Goal: Participate in discussion

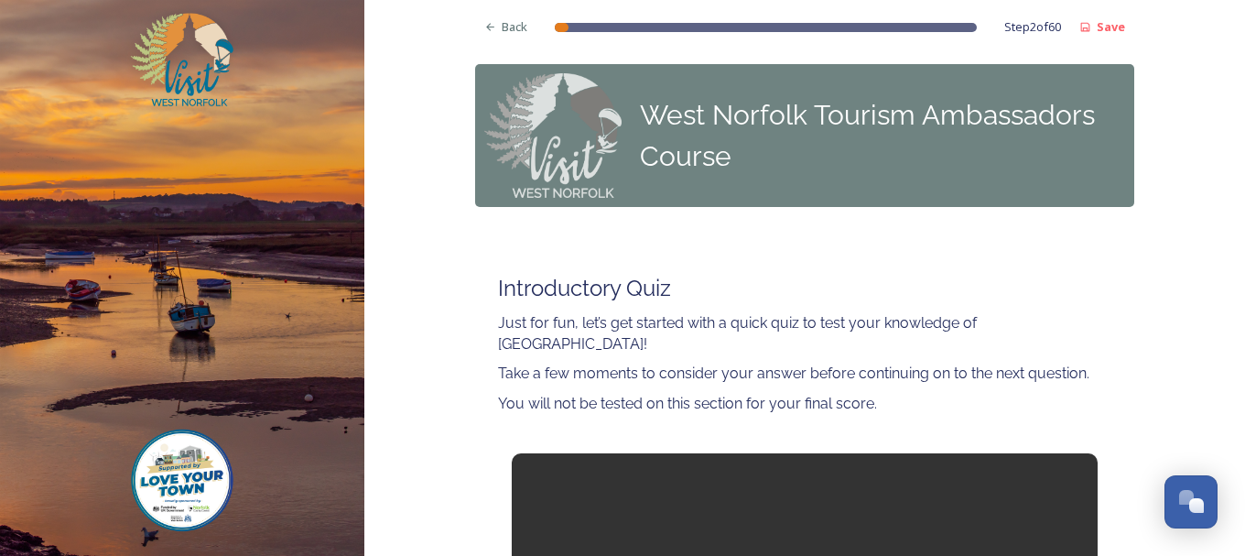
scroll to position [183, 0]
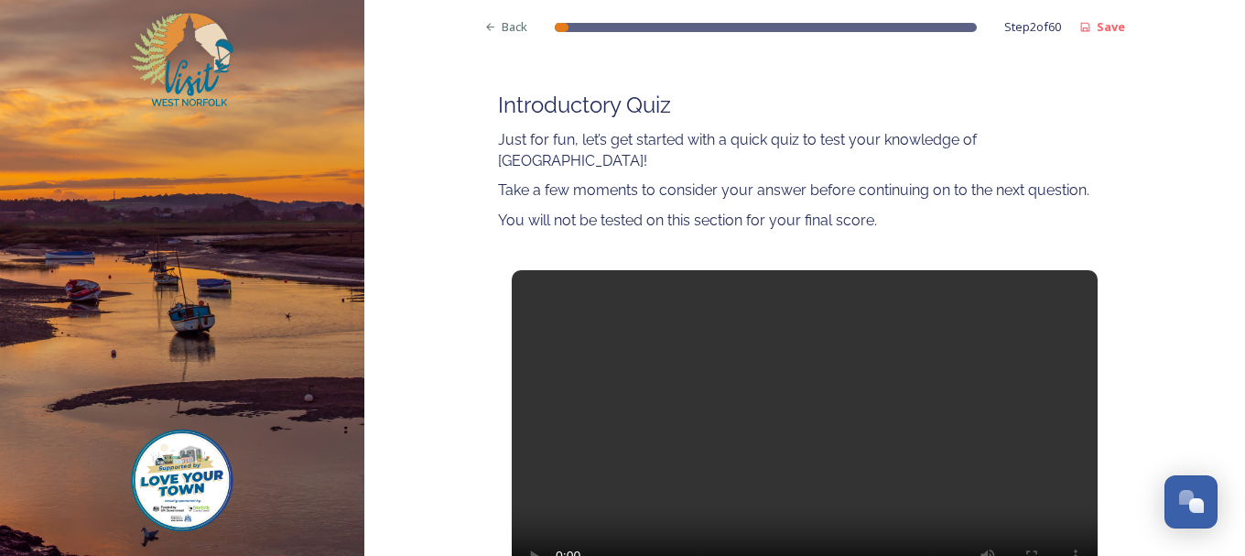
click at [802, 422] on video at bounding box center [805, 435] width 586 height 330
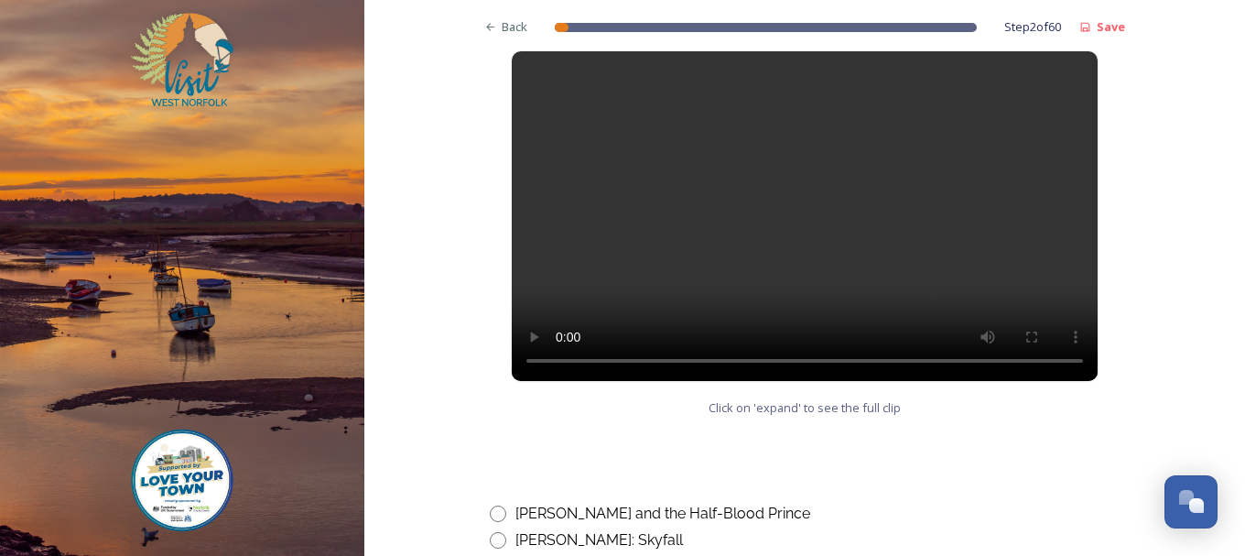
scroll to position [1007, 0]
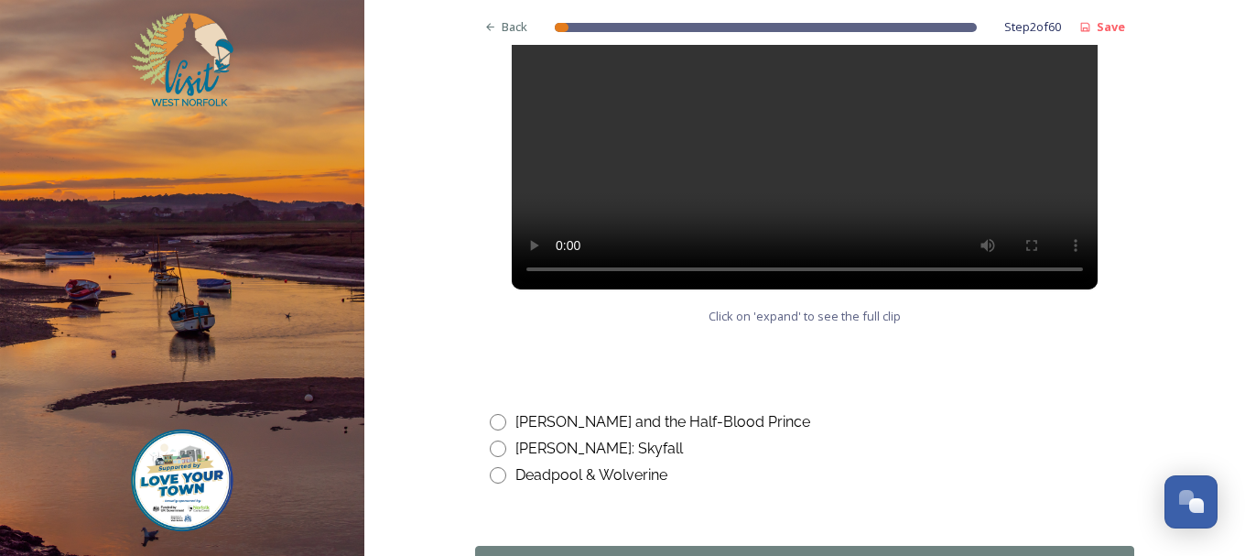
click at [622, 464] on div "Deadpool & Wolverine" at bounding box center [591, 475] width 152 height 22
radio input "true"
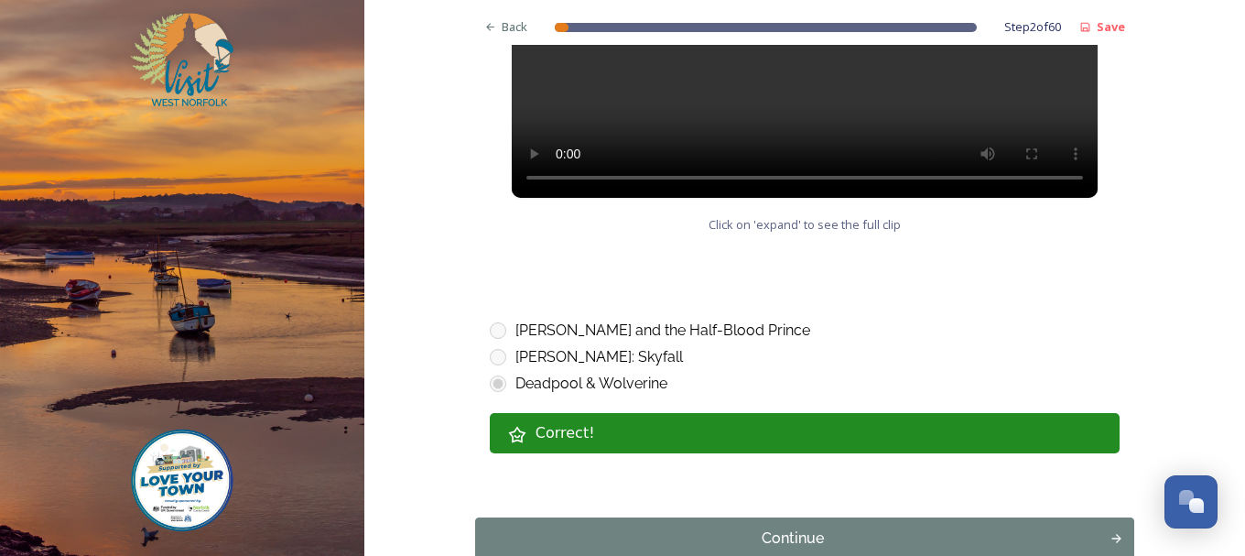
scroll to position [1188, 0]
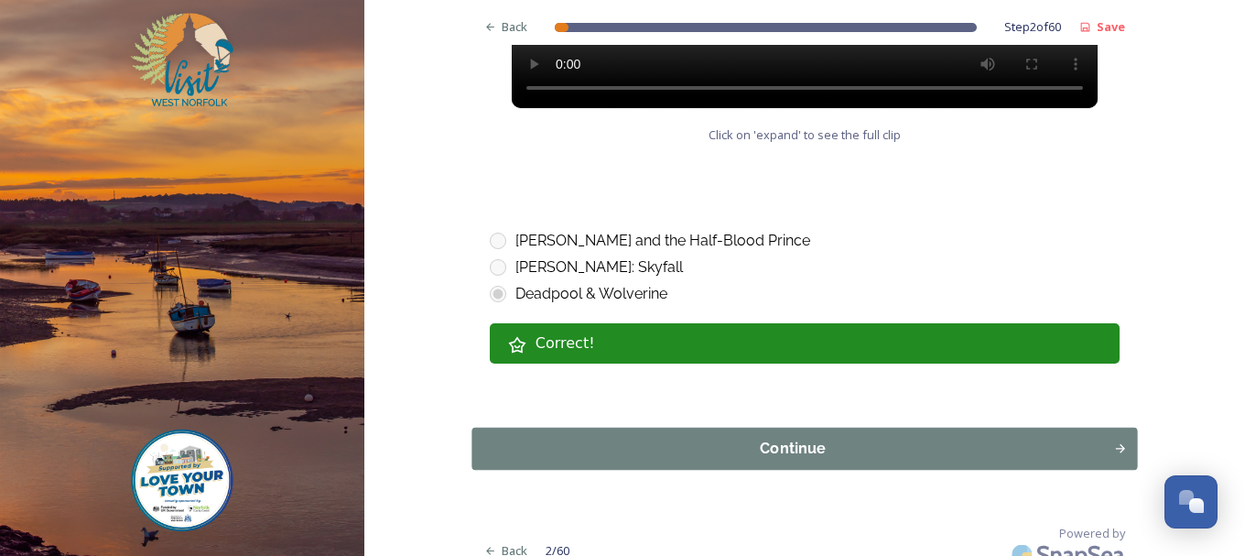
click at [828, 427] on button "Continue" at bounding box center [803, 448] width 665 height 42
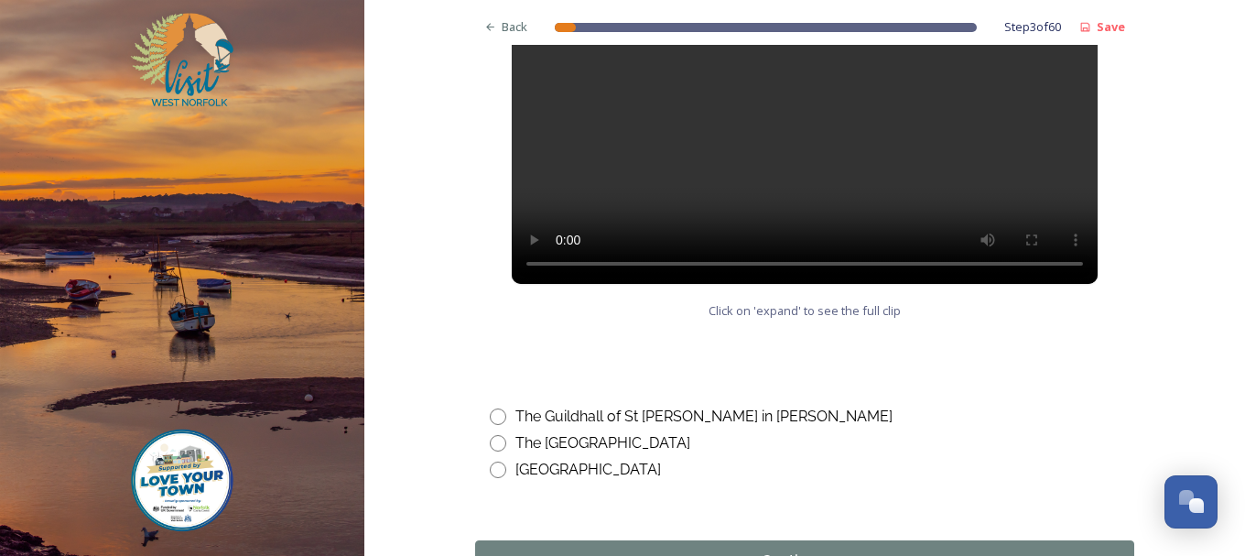
scroll to position [915, 0]
click at [631, 416] on div "The Guildhall of St [PERSON_NAME] in [PERSON_NAME]" at bounding box center [703, 416] width 377 height 22
radio input "true"
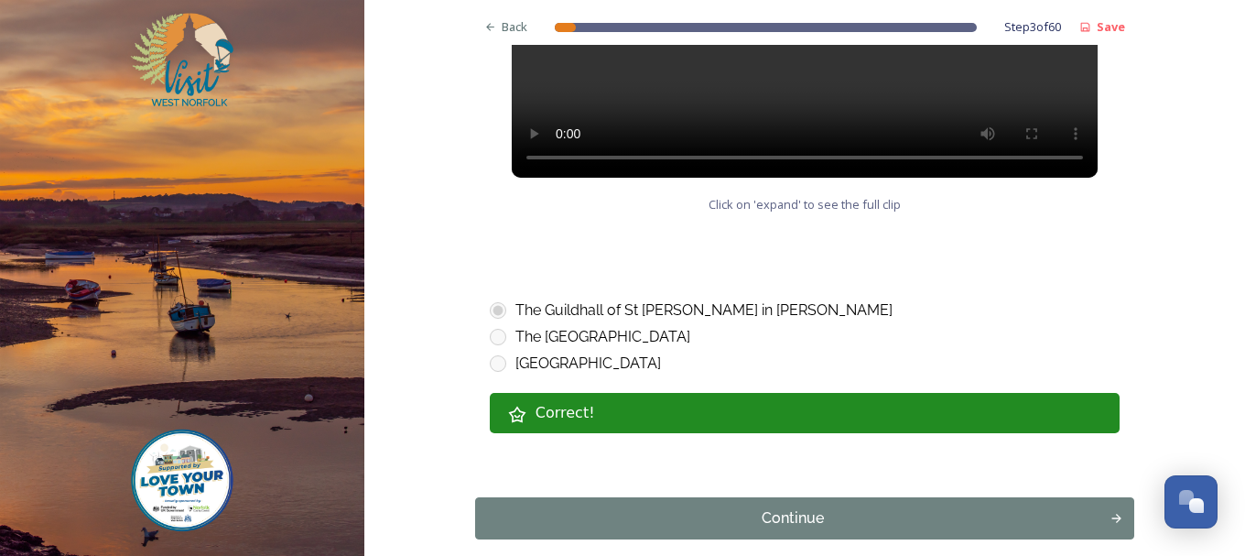
scroll to position [1098, 0]
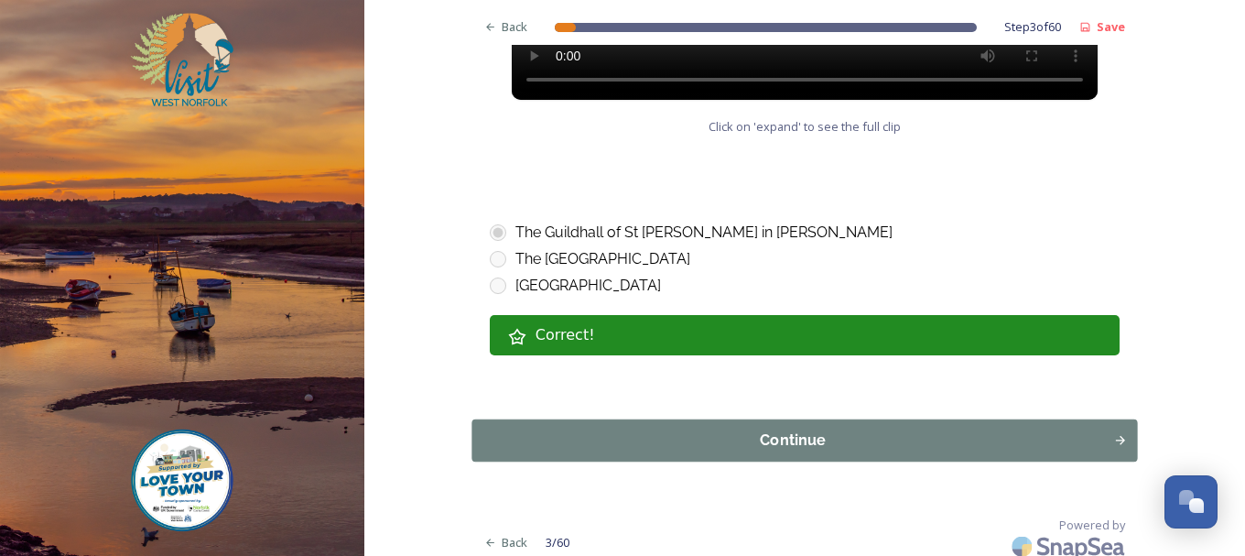
click at [785, 429] on div "Continue" at bounding box center [791, 440] width 621 height 22
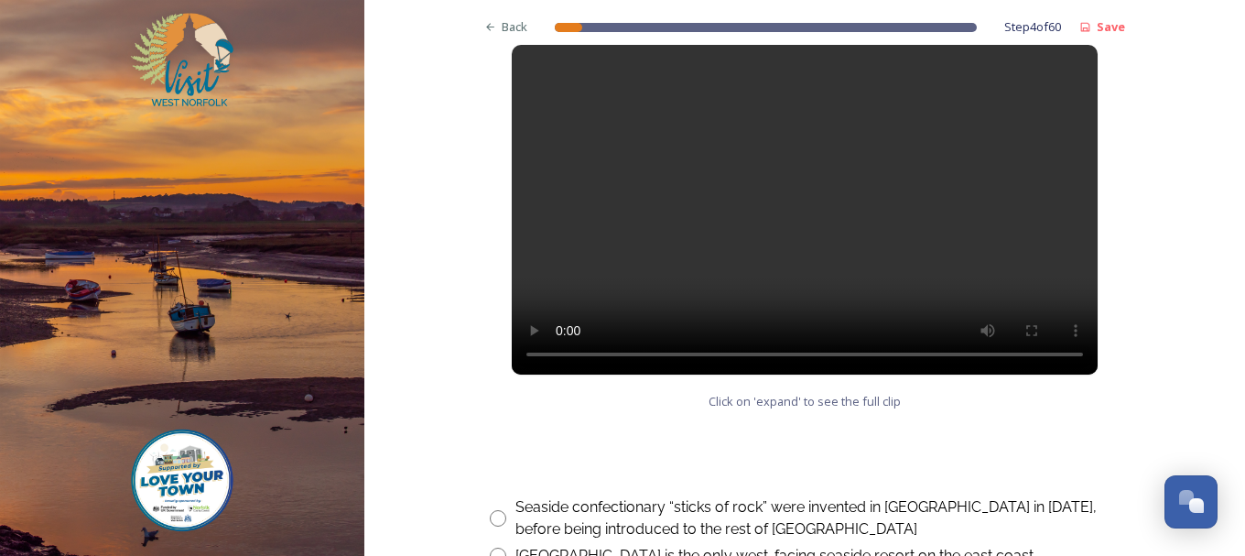
scroll to position [915, 0]
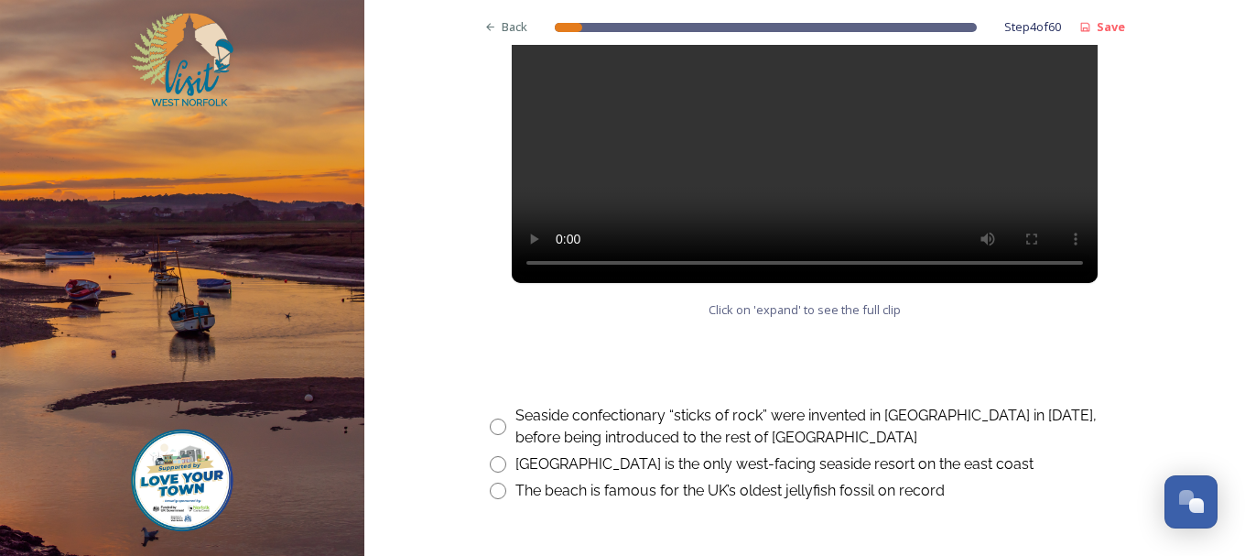
click at [644, 460] on div "[GEOGRAPHIC_DATA] is the only west-facing seaside resort on the east coast" at bounding box center [774, 464] width 518 height 22
radio input "true"
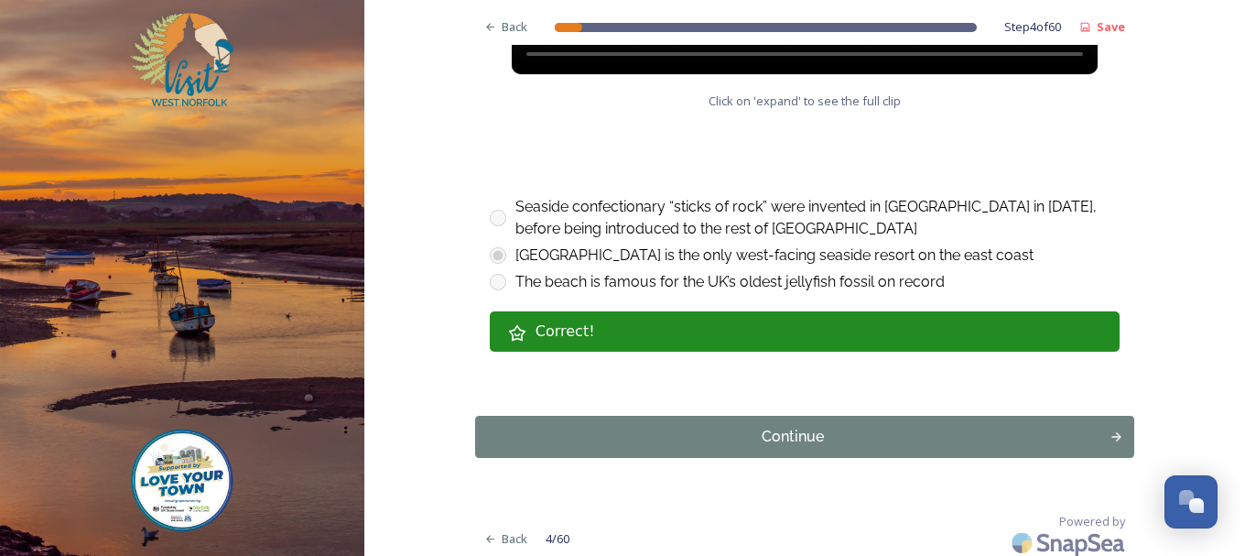
scroll to position [1132, 0]
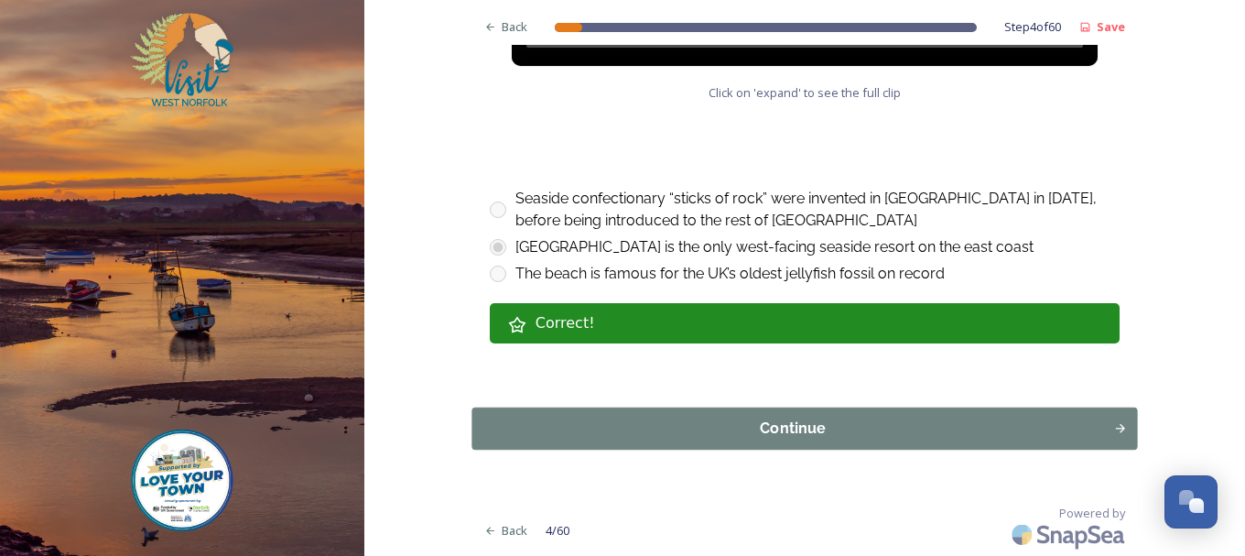
click at [759, 434] on div "Continue" at bounding box center [791, 428] width 621 height 22
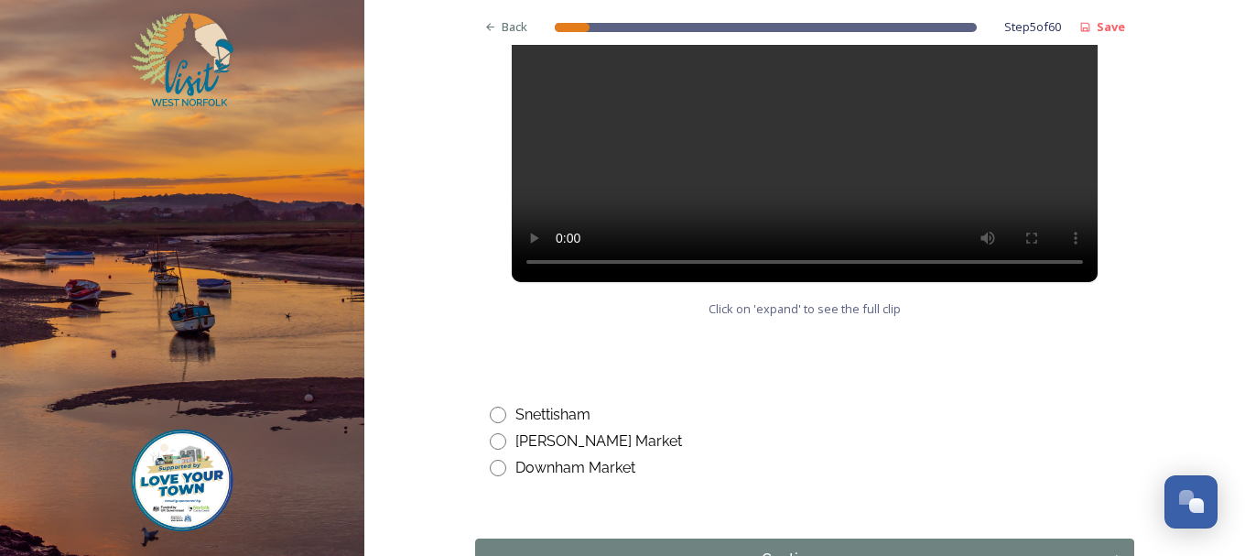
scroll to position [915, 0]
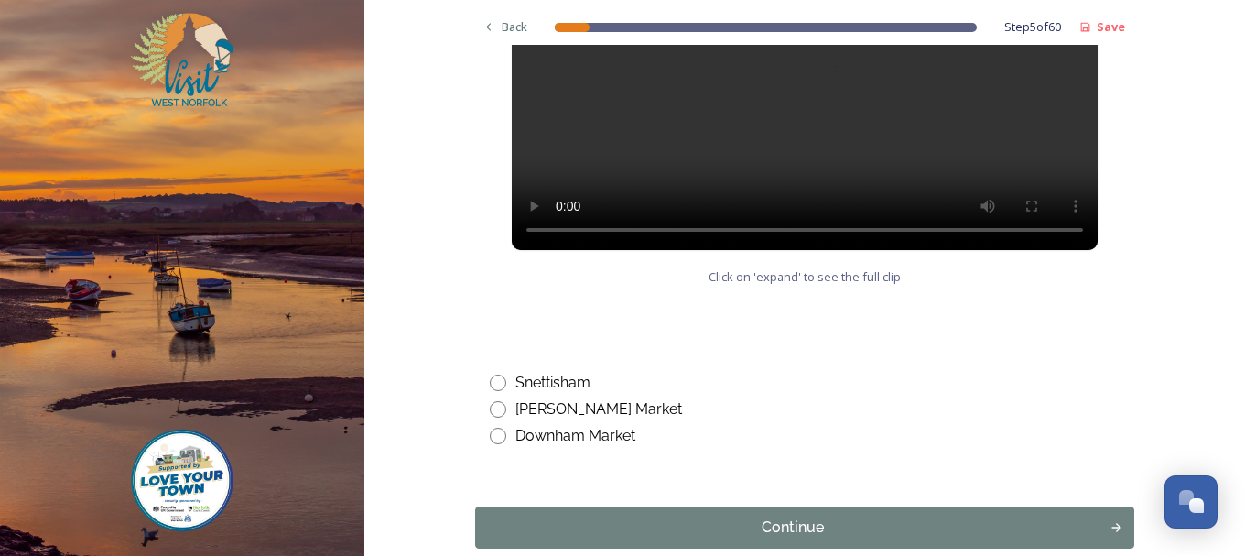
click at [586, 441] on div "Downham Market" at bounding box center [575, 436] width 120 height 22
radio input "true"
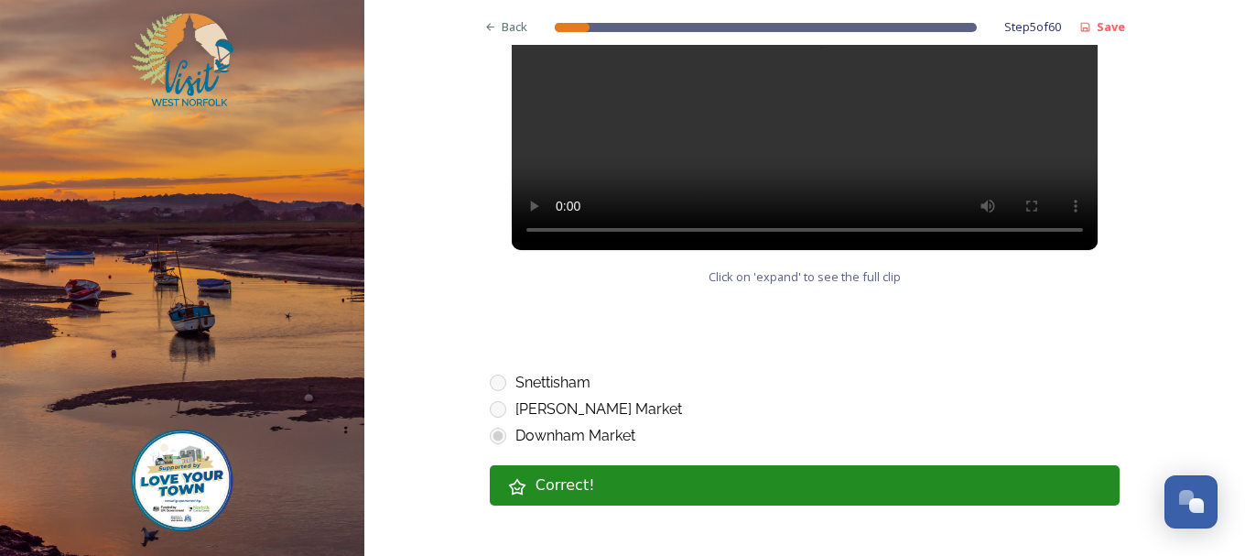
scroll to position [1007, 0]
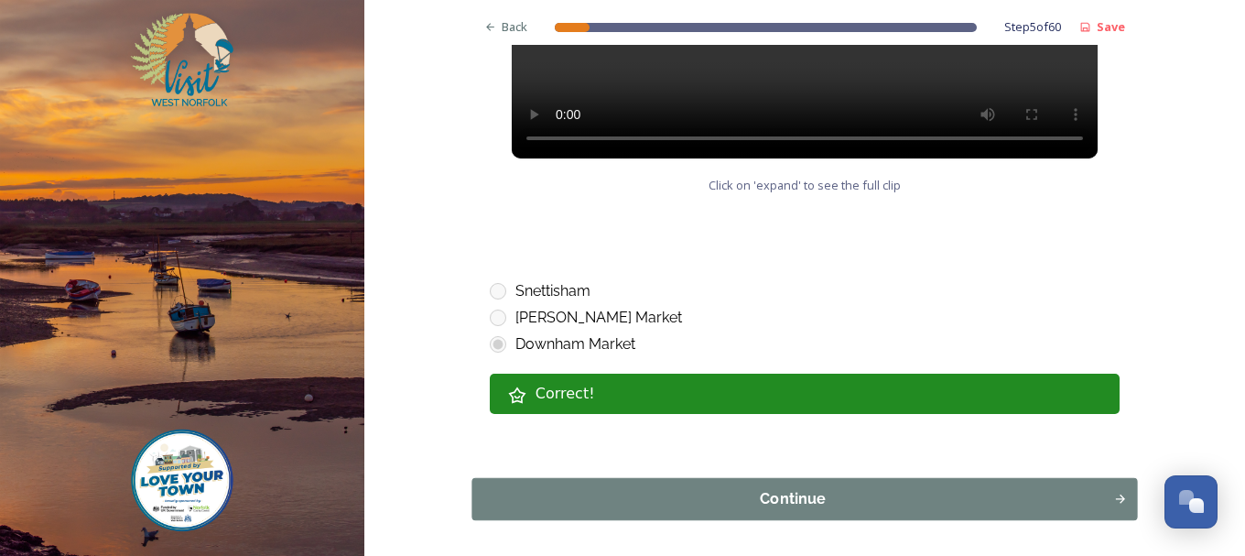
click at [767, 492] on div "Continue" at bounding box center [791, 499] width 621 height 22
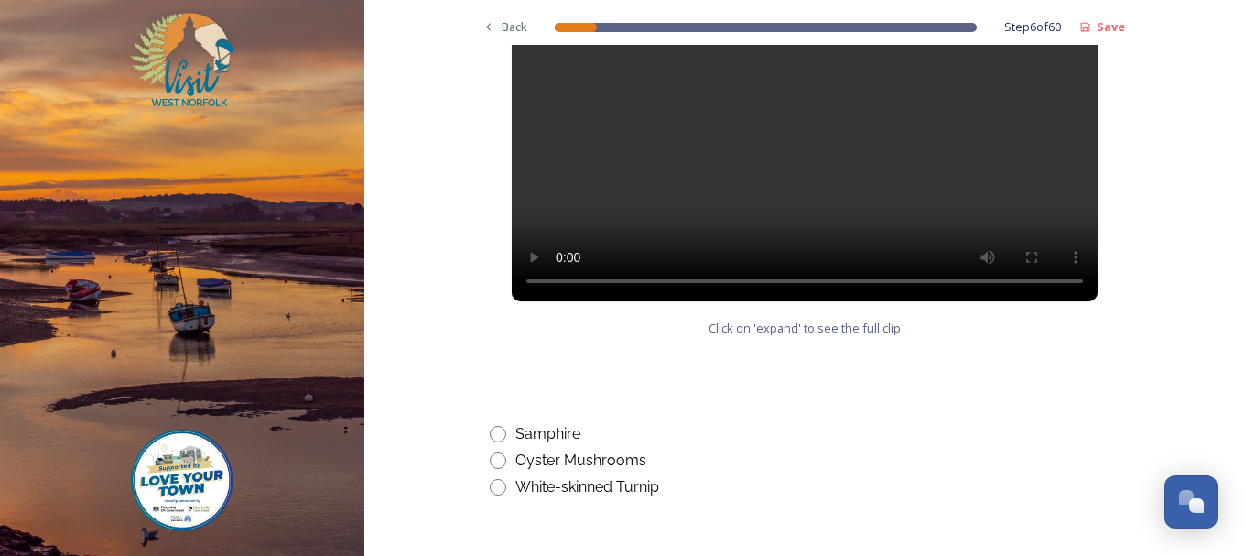
scroll to position [864, 0]
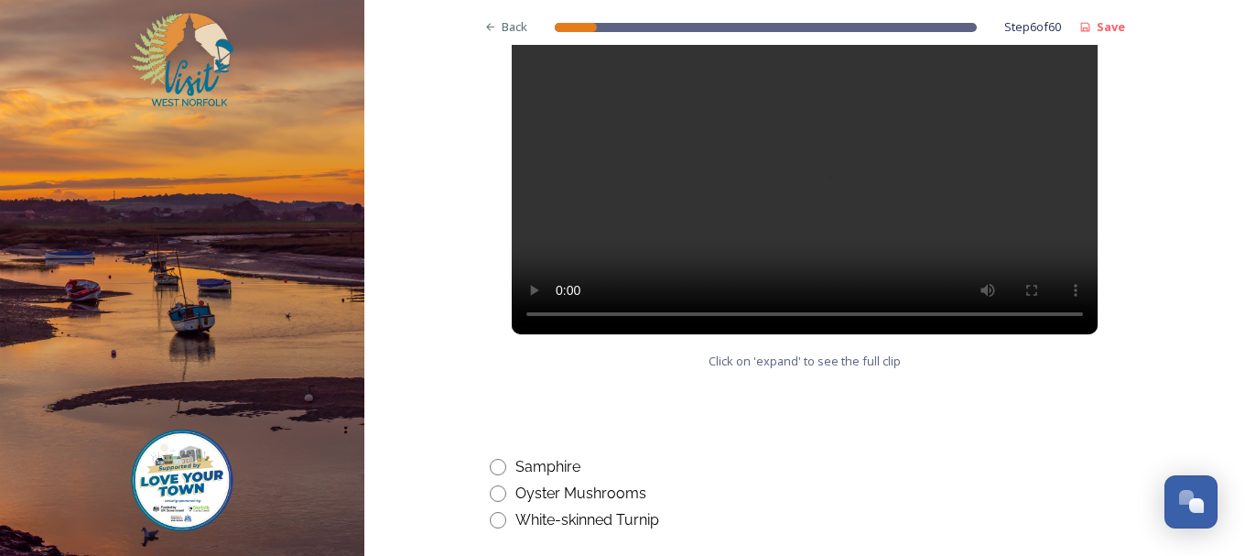
click at [546, 463] on div "Samphire" at bounding box center [547, 467] width 65 height 22
radio input "true"
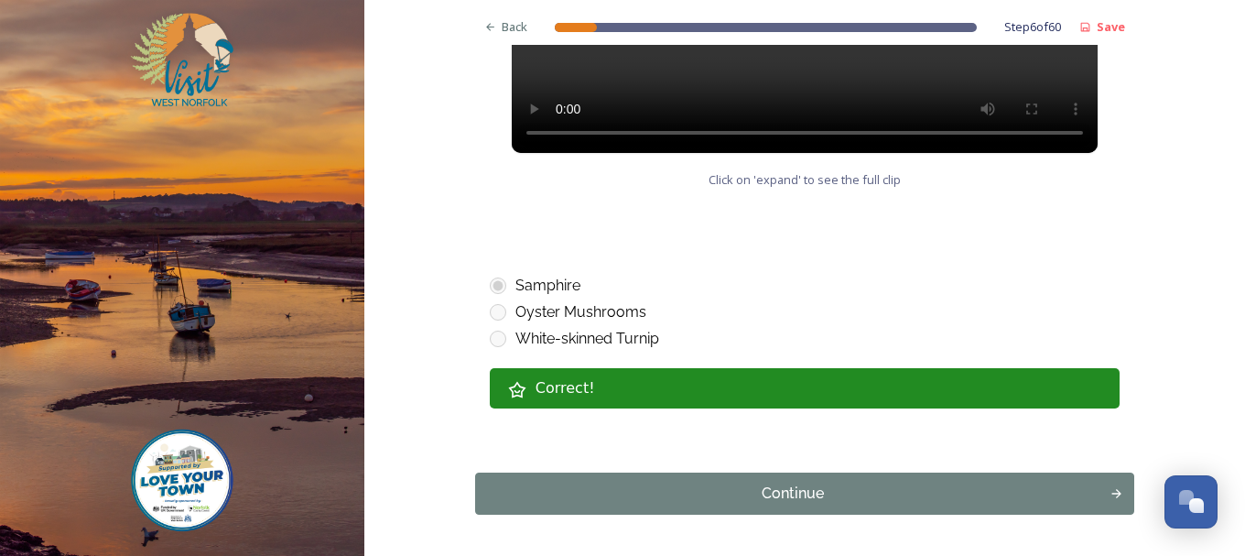
scroll to position [1047, 0]
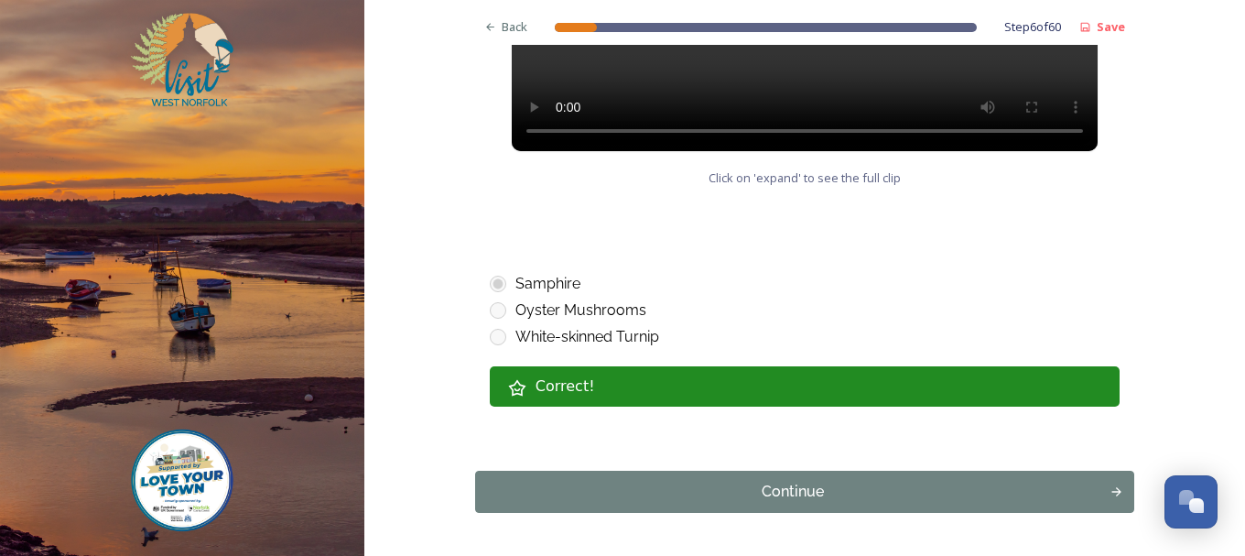
click at [745, 478] on button "Continue" at bounding box center [804, 491] width 659 height 42
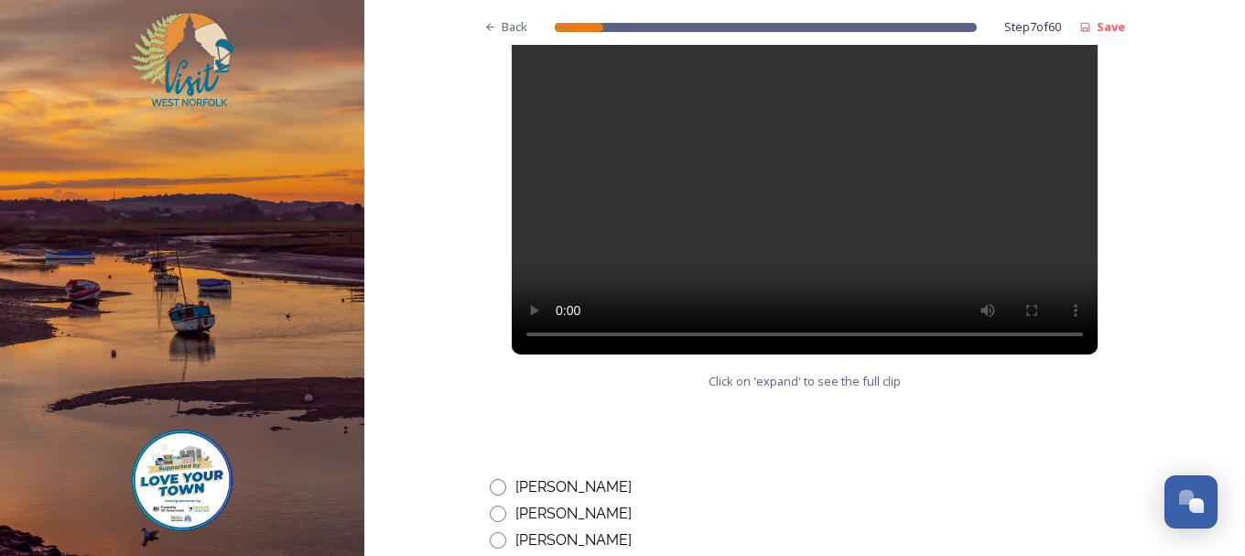
scroll to position [897, 0]
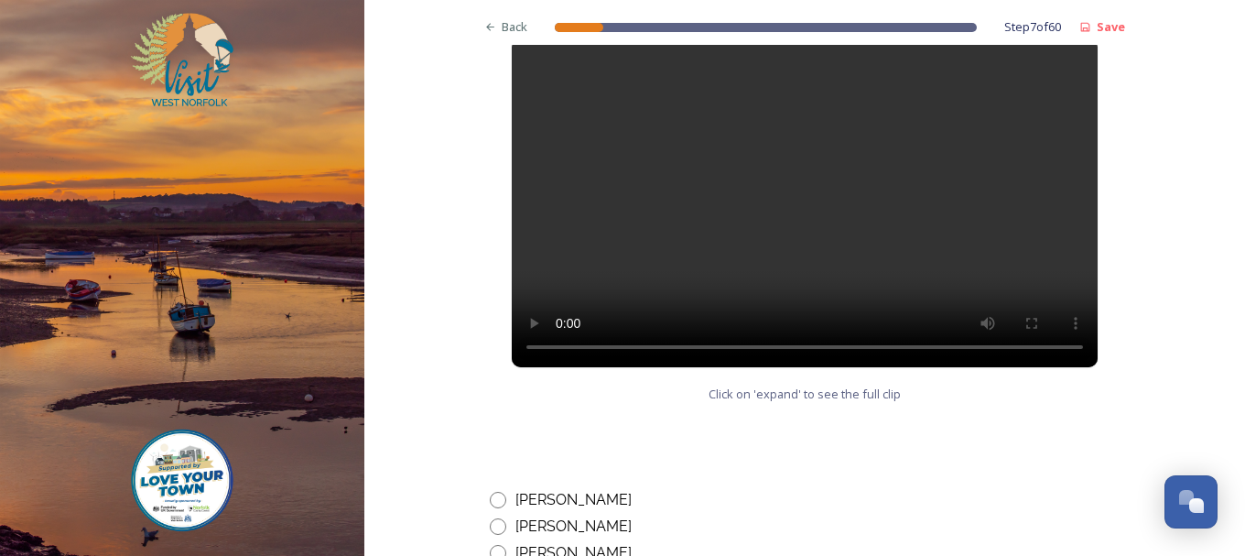
click at [561, 489] on div "[PERSON_NAME]" at bounding box center [573, 500] width 116 height 22
radio input "true"
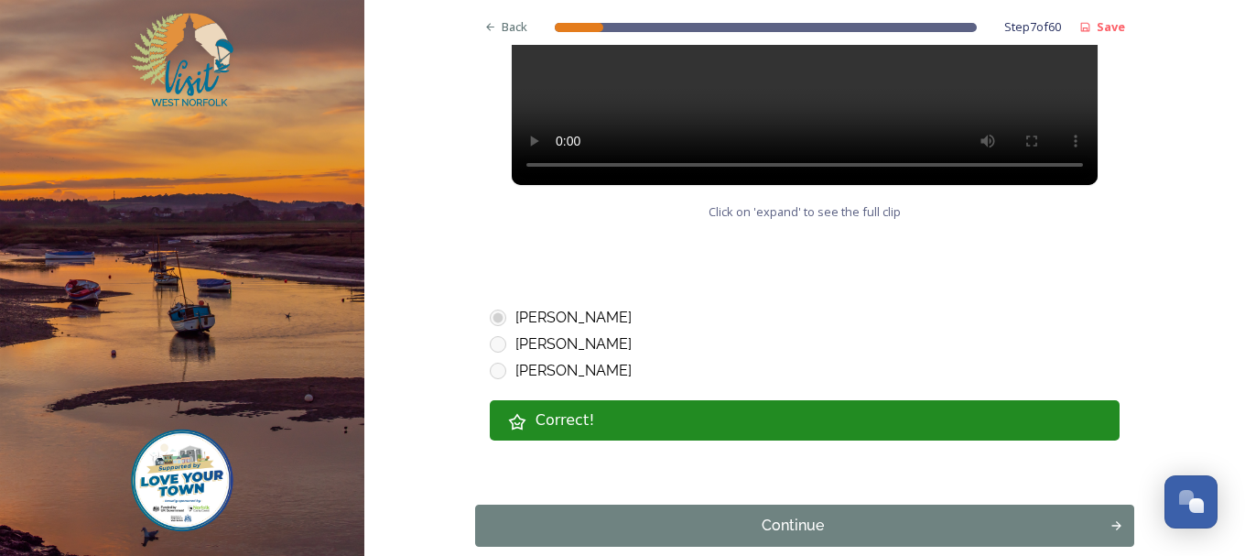
scroll to position [1080, 0]
click at [795, 513] on div "Continue" at bounding box center [791, 524] width 621 height 22
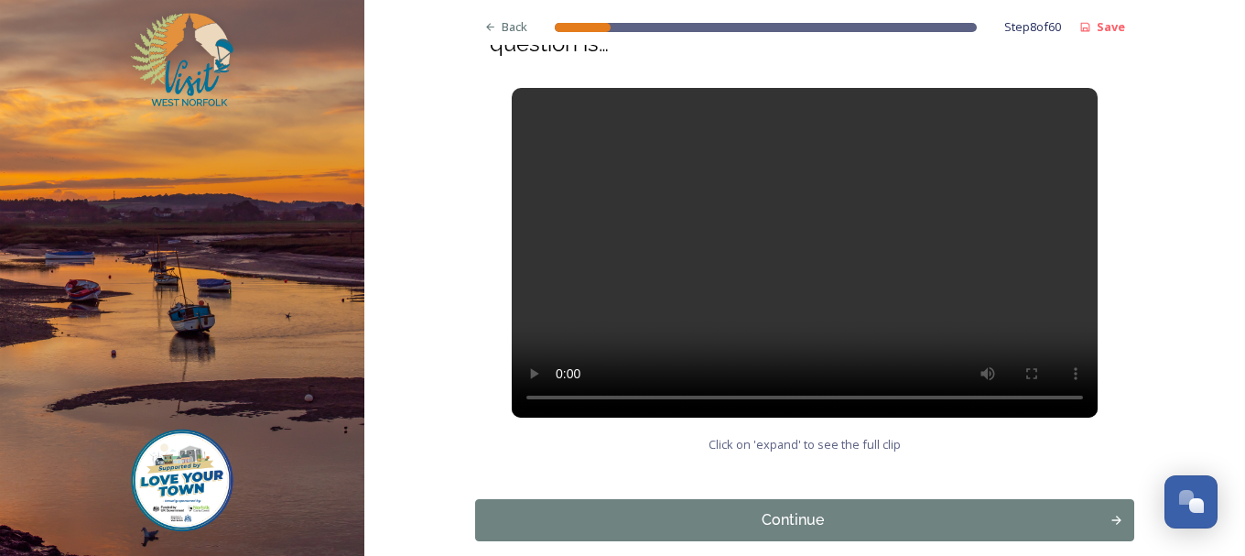
scroll to position [359, 0]
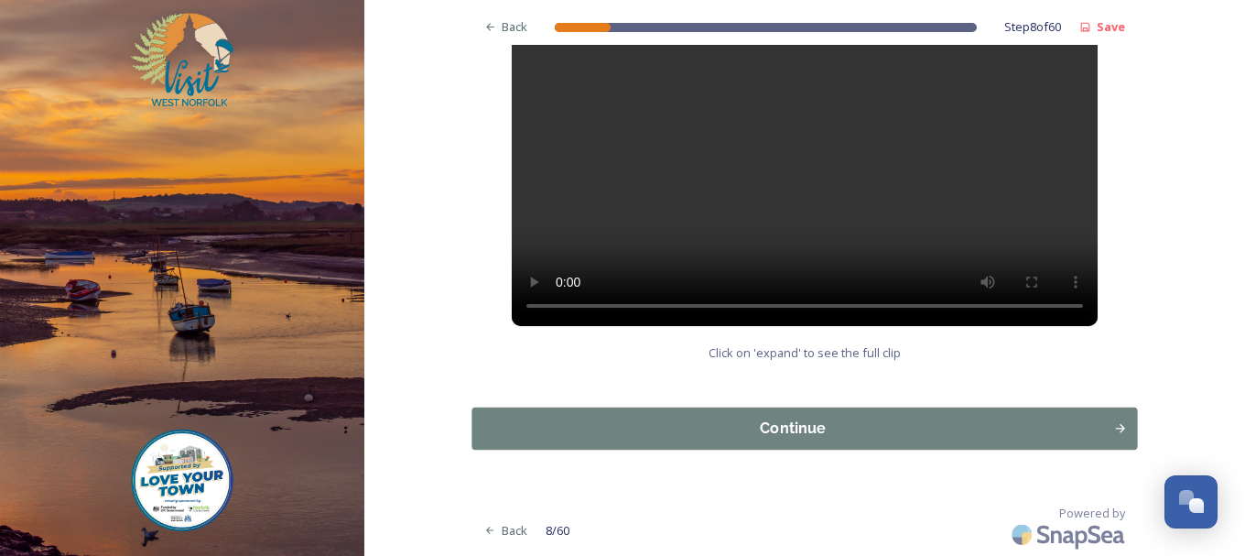
click at [788, 423] on div "Continue" at bounding box center [791, 428] width 621 height 22
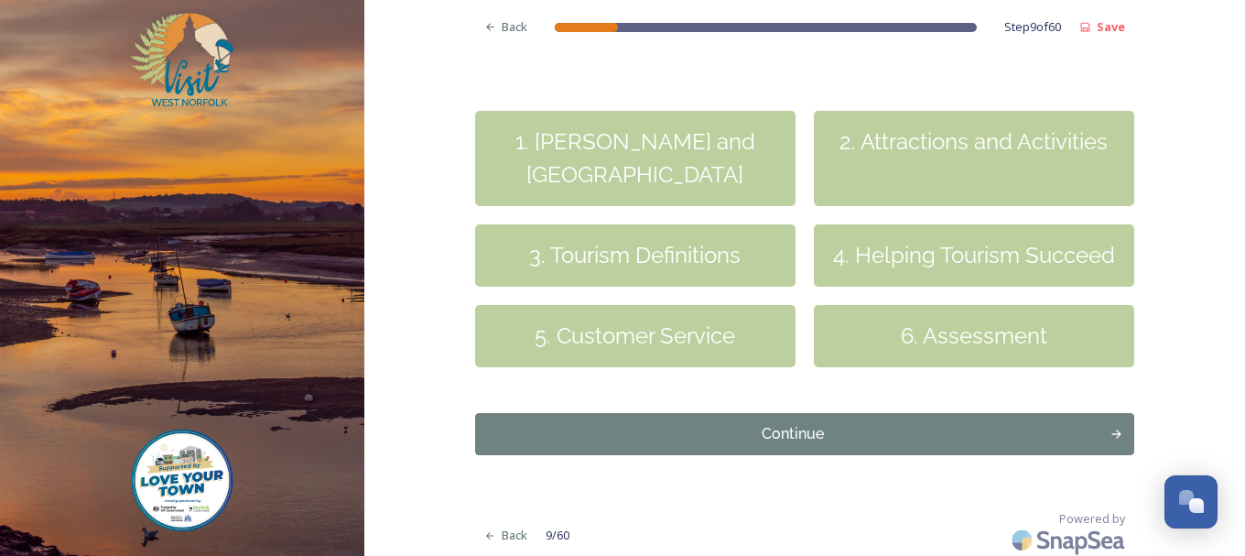
scroll to position [565, 0]
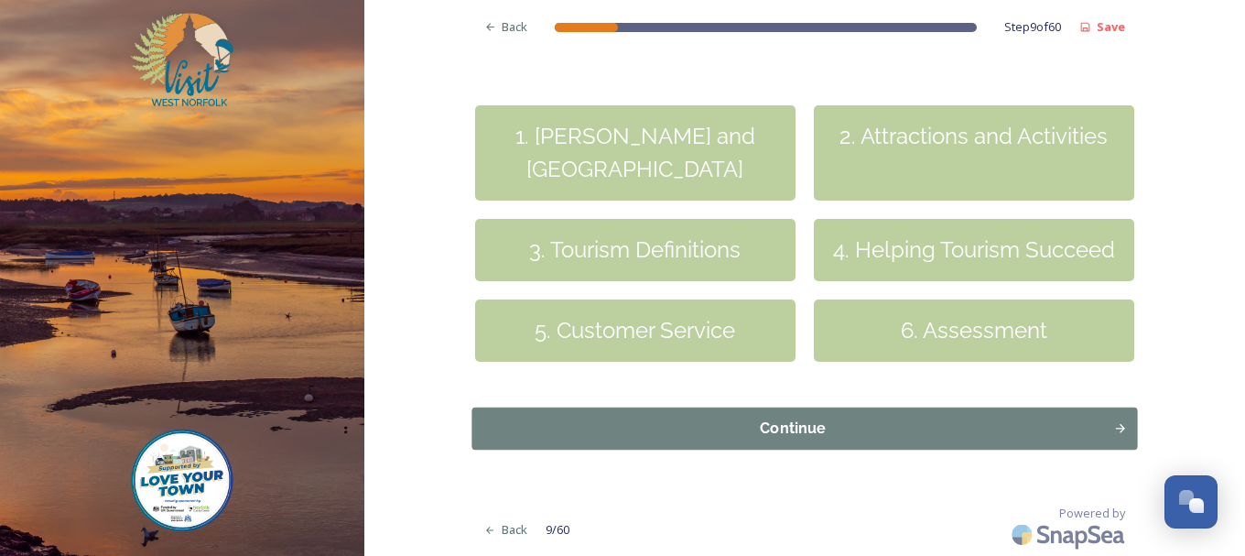
click at [799, 421] on div "Continue" at bounding box center [791, 428] width 621 height 22
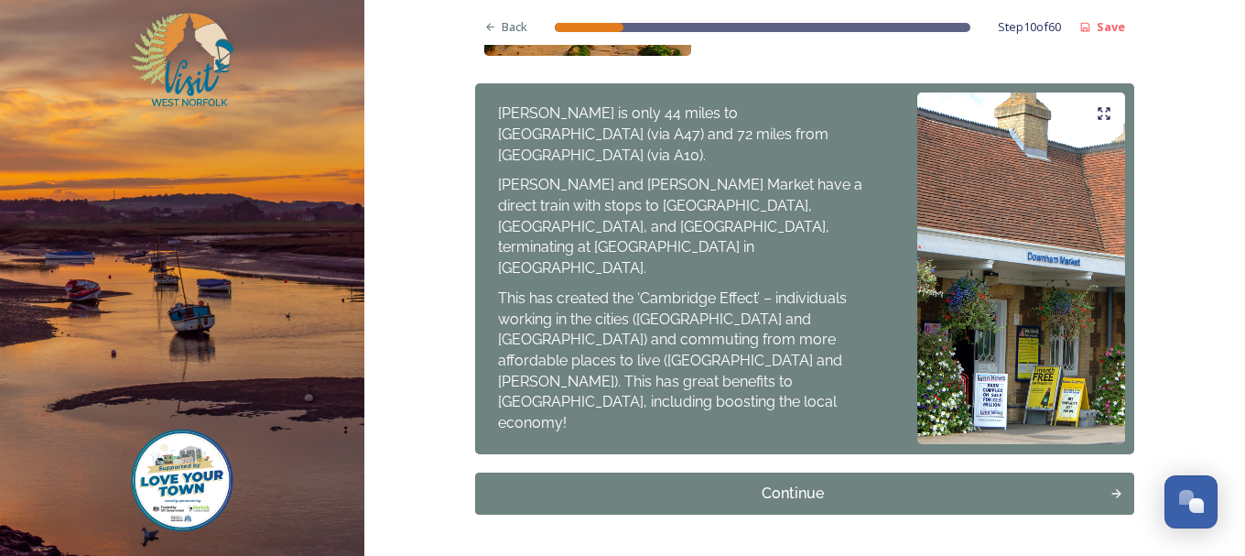
scroll to position [1449, 0]
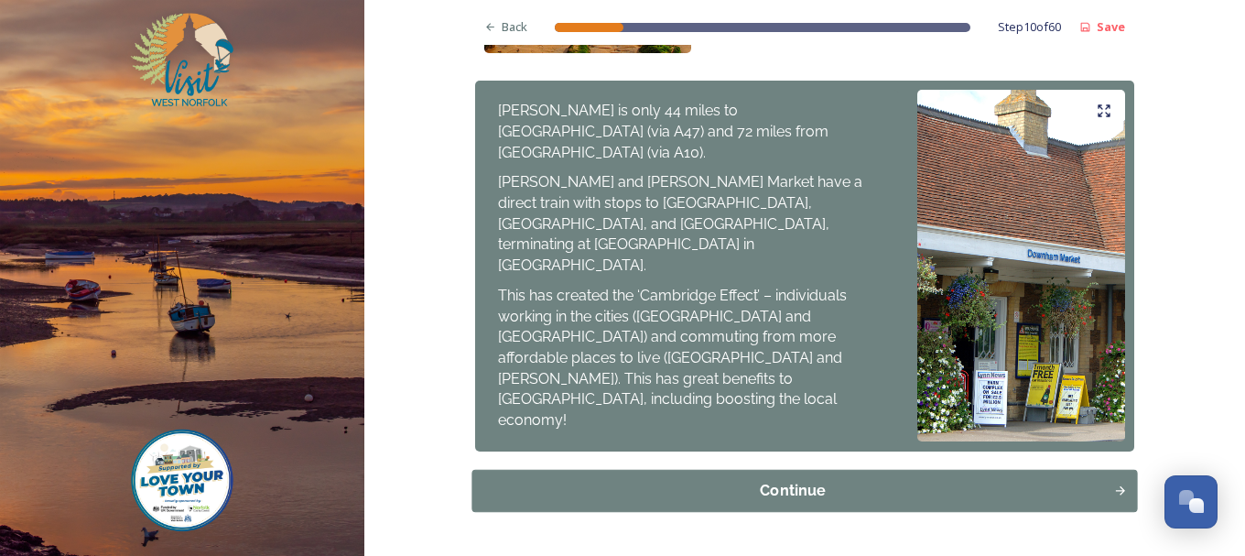
click at [802, 480] on div "Continue" at bounding box center [791, 491] width 621 height 22
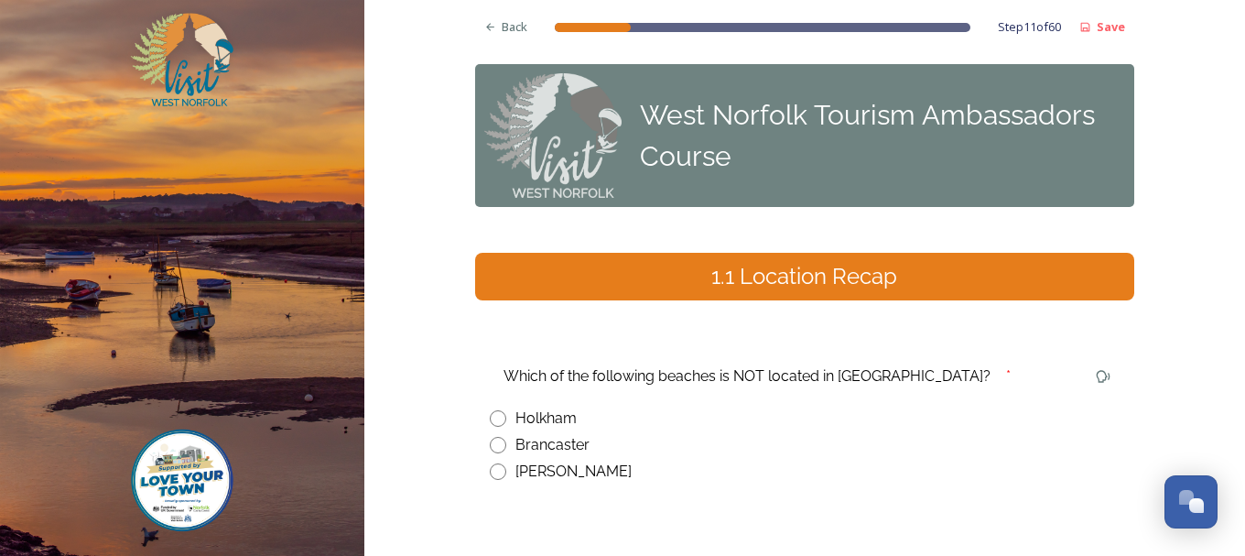
click at [520, 471] on div "[PERSON_NAME]" at bounding box center [573, 471] width 116 height 22
radio input "true"
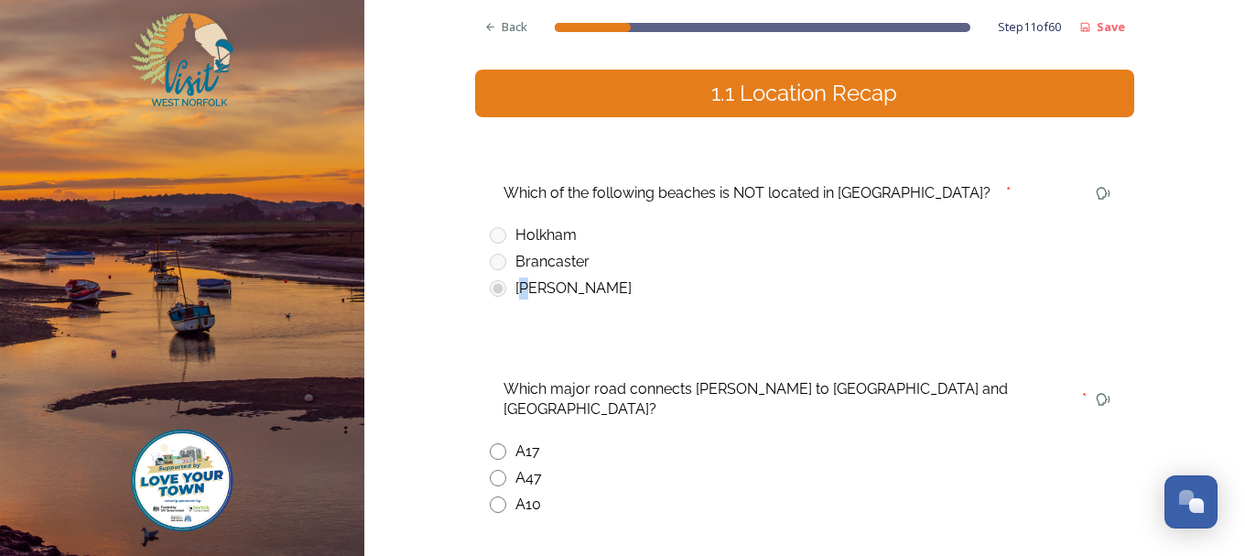
scroll to position [275, 0]
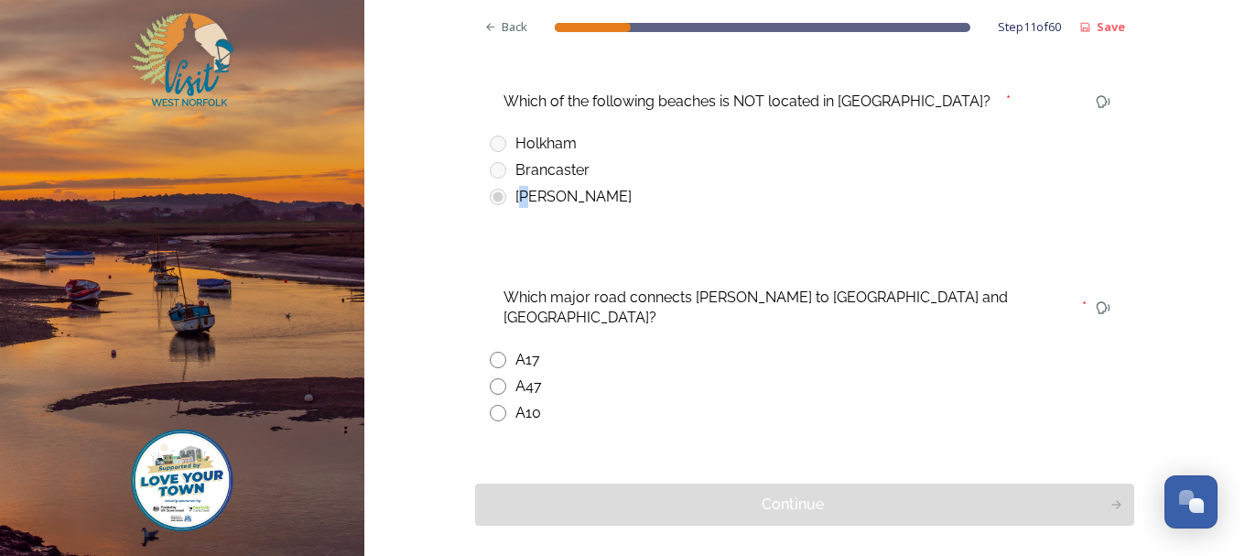
click at [498, 405] on input "radio" at bounding box center [498, 413] width 16 height 16
radio input "true"
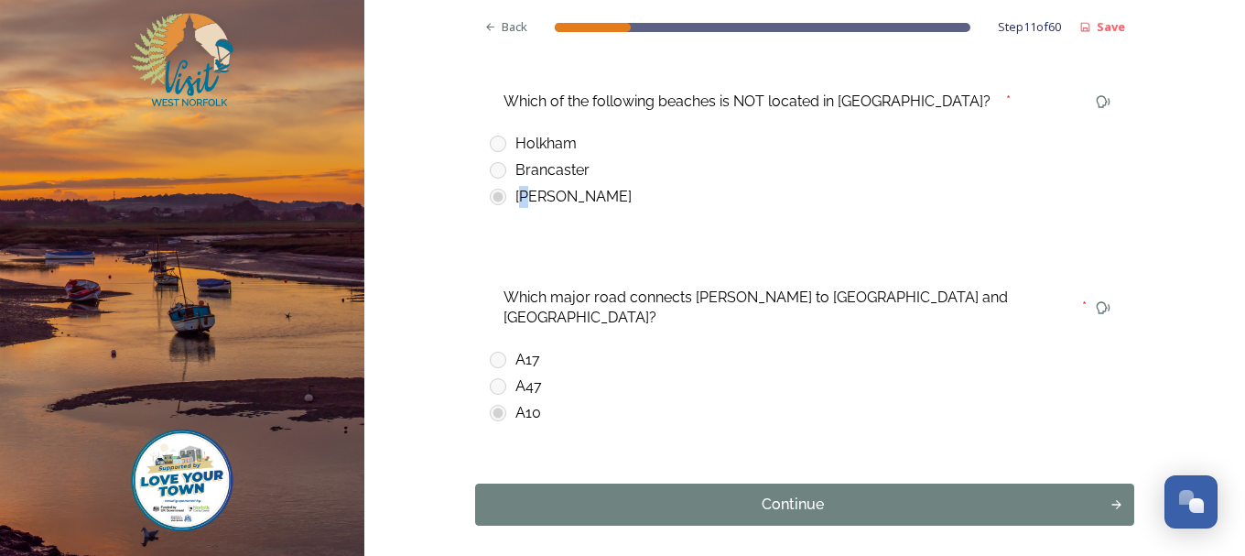
scroll to position [330, 0]
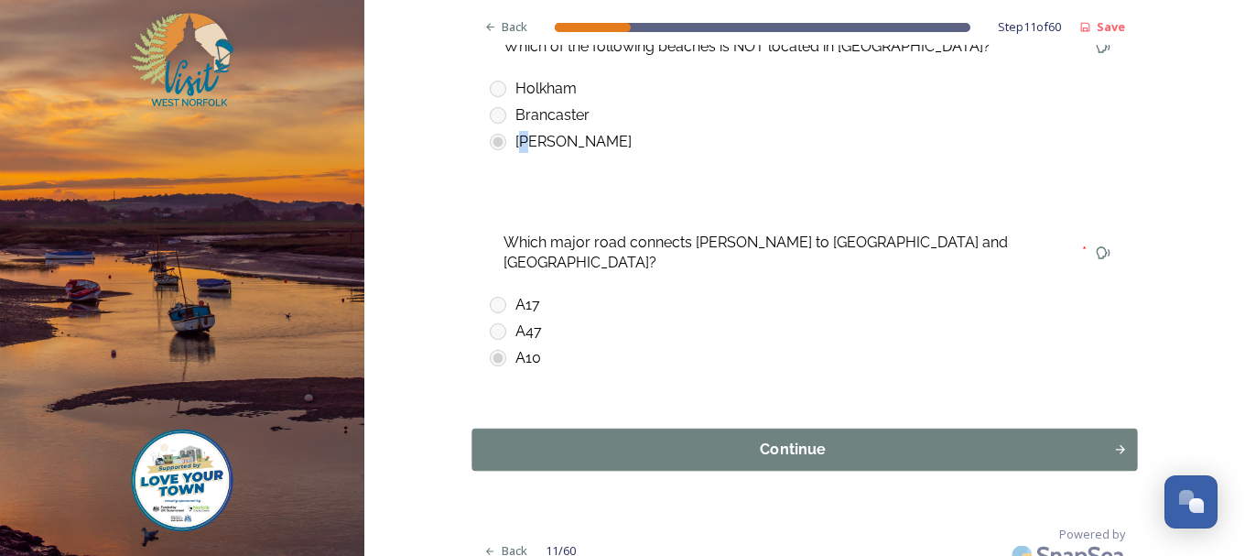
click at [805, 438] on div "Continue" at bounding box center [791, 449] width 621 height 22
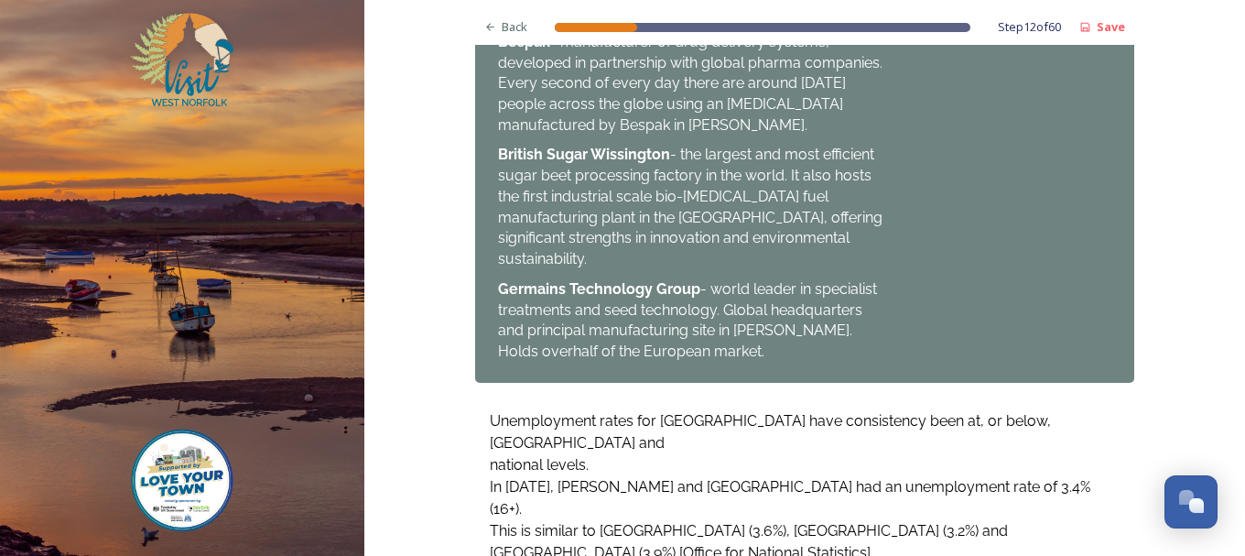
scroll to position [1694, 0]
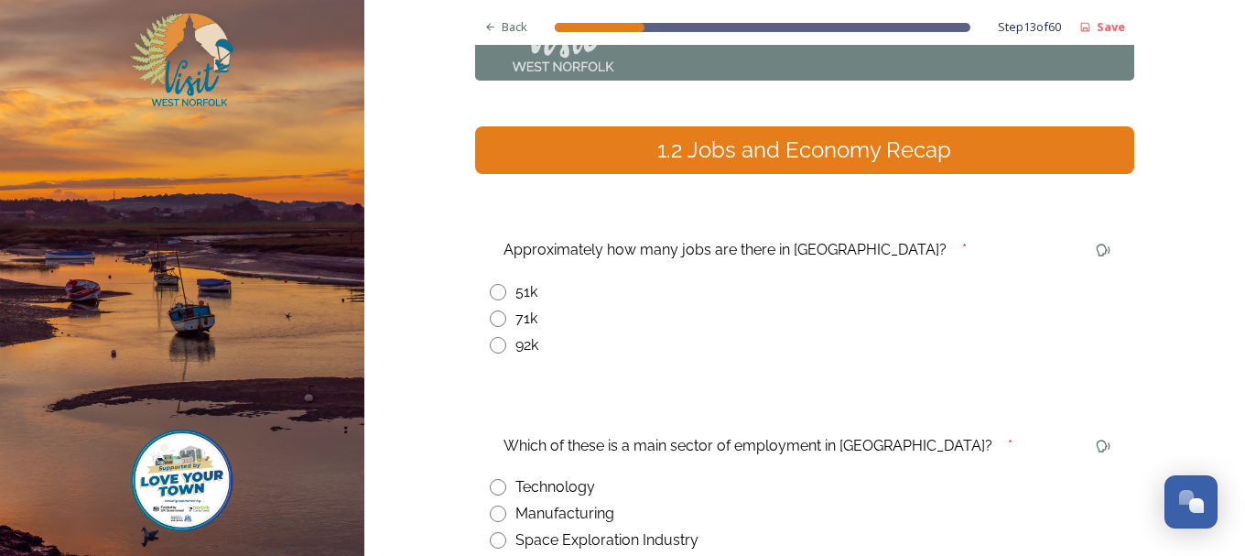
scroll to position [0, 0]
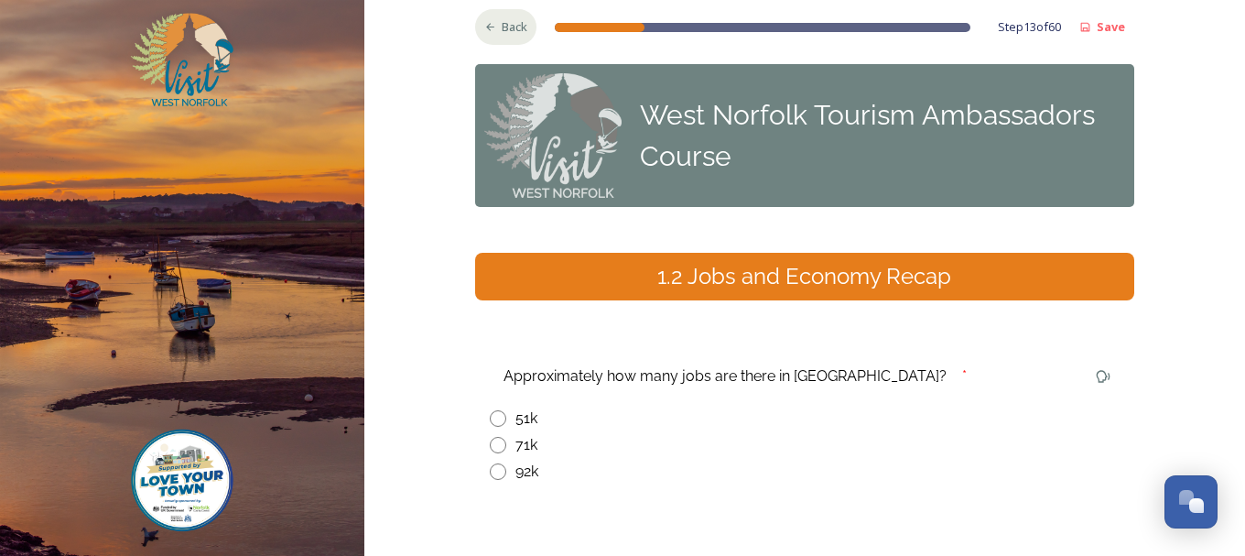
click at [502, 27] on span "Back" at bounding box center [515, 26] width 26 height 17
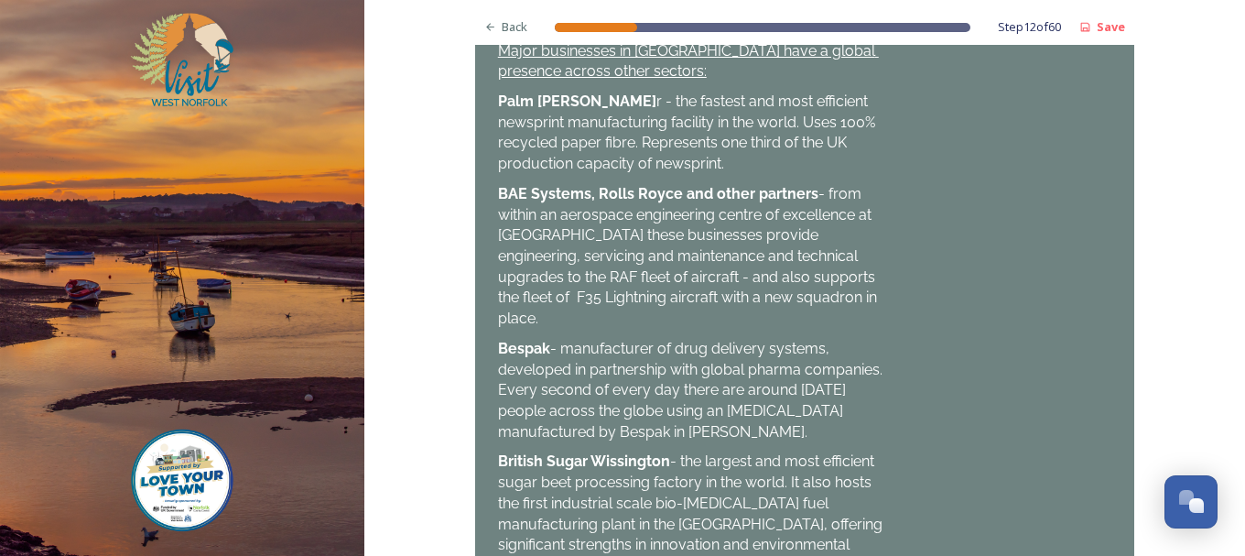
scroll to position [1694, 0]
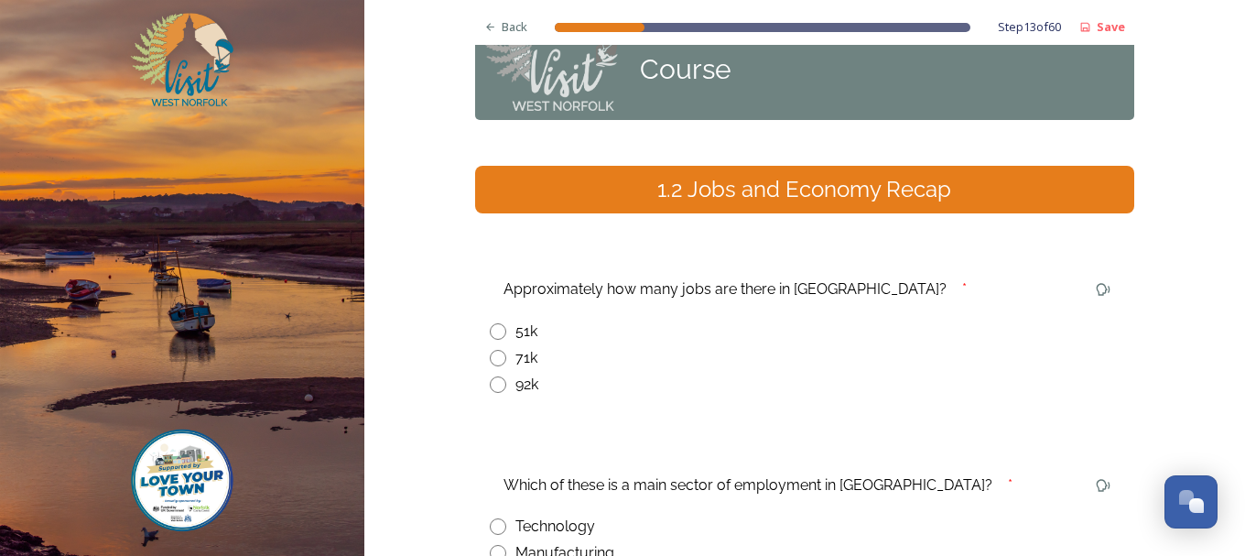
scroll to position [183, 0]
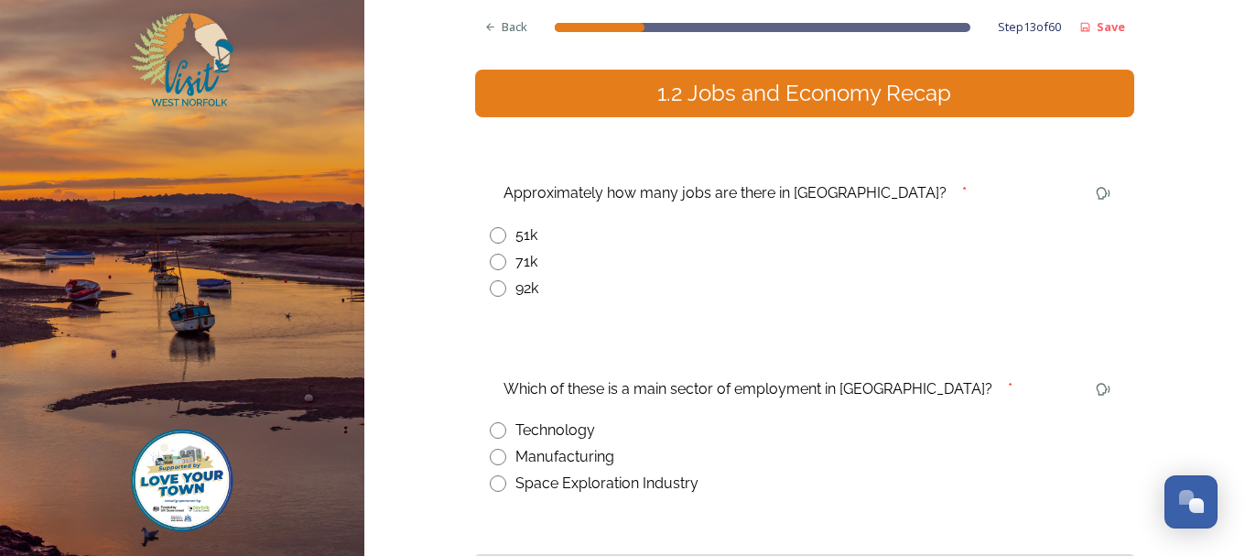
click at [503, 268] on div "71k" at bounding box center [805, 262] width 630 height 22
radio input "true"
click at [544, 456] on div "Manufacturing" at bounding box center [564, 457] width 99 height 22
radio input "true"
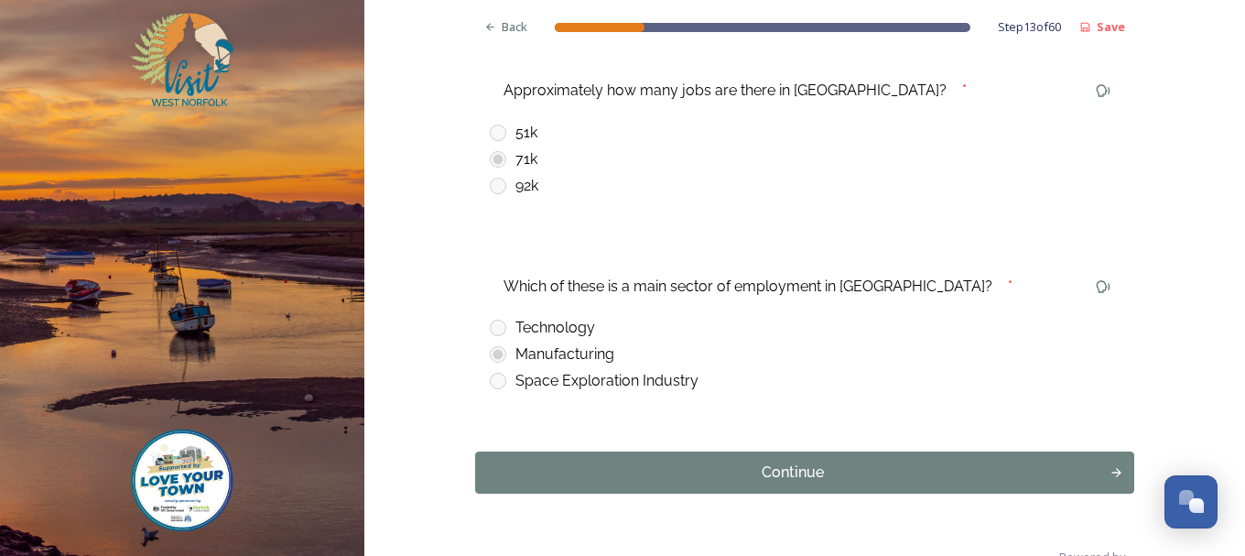
scroll to position [330, 0]
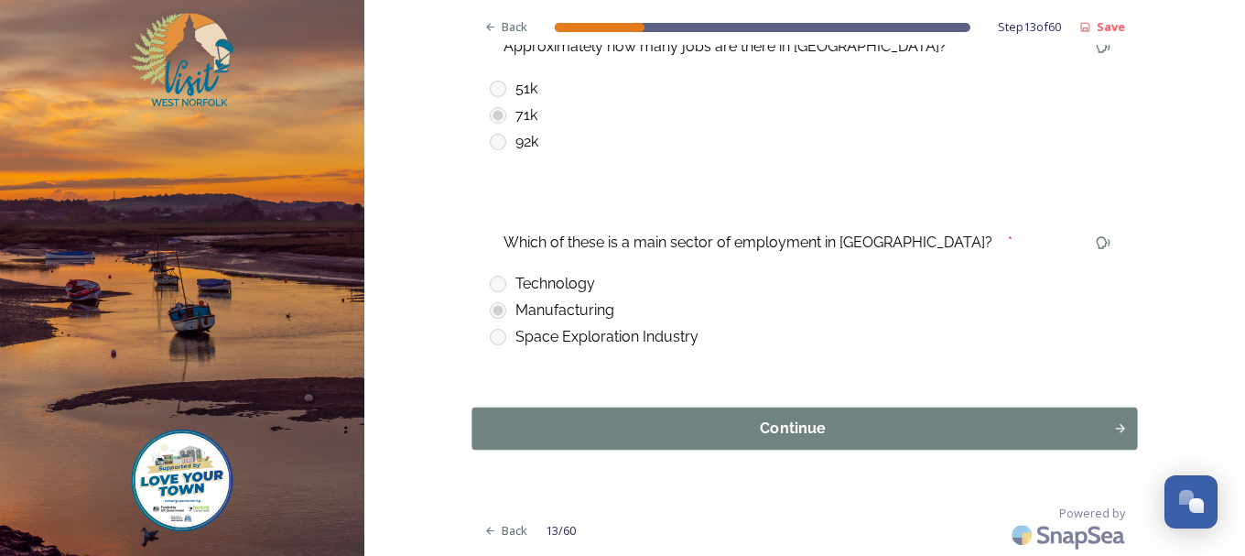
click at [830, 420] on div "Continue" at bounding box center [791, 428] width 621 height 22
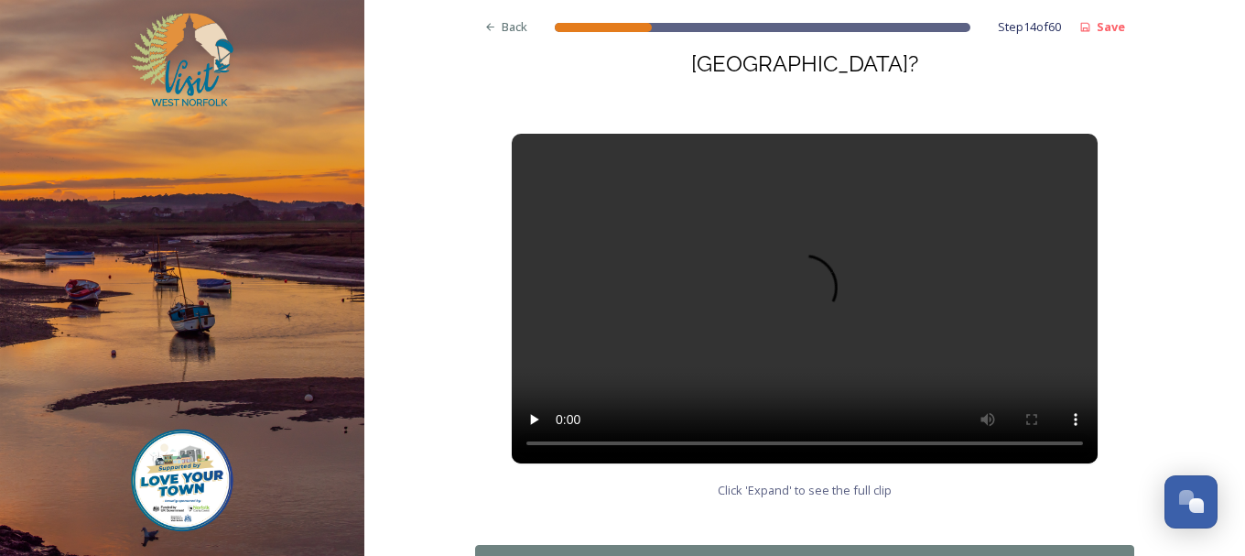
scroll to position [0, 0]
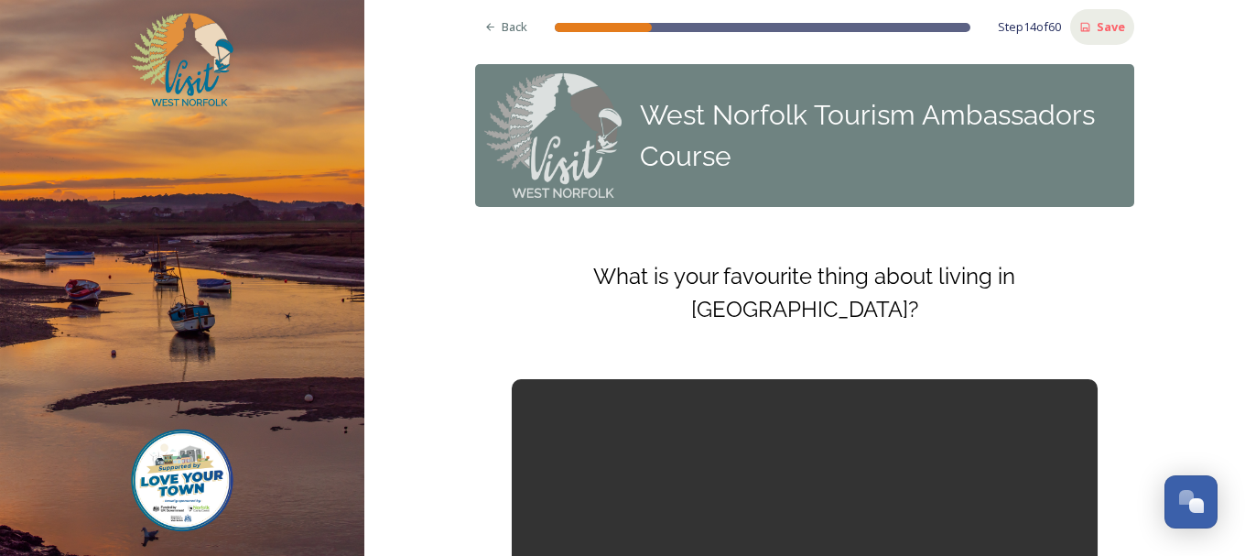
click at [1105, 25] on strong "Save" at bounding box center [1111, 26] width 28 height 16
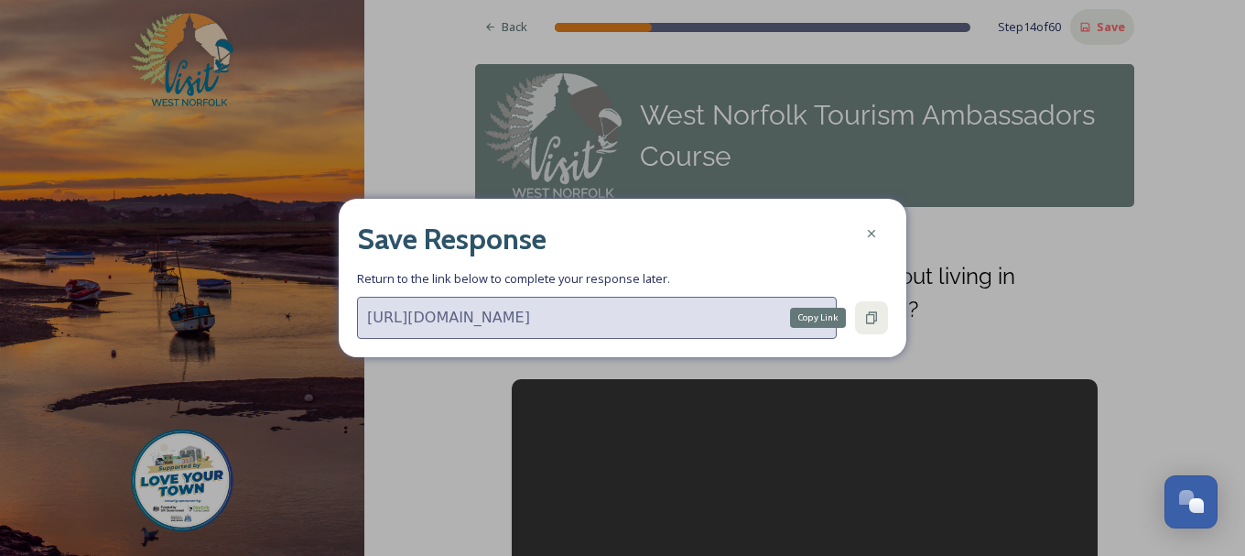
click at [865, 318] on icon at bounding box center [871, 317] width 15 height 15
